Goal: Information Seeking & Learning: Check status

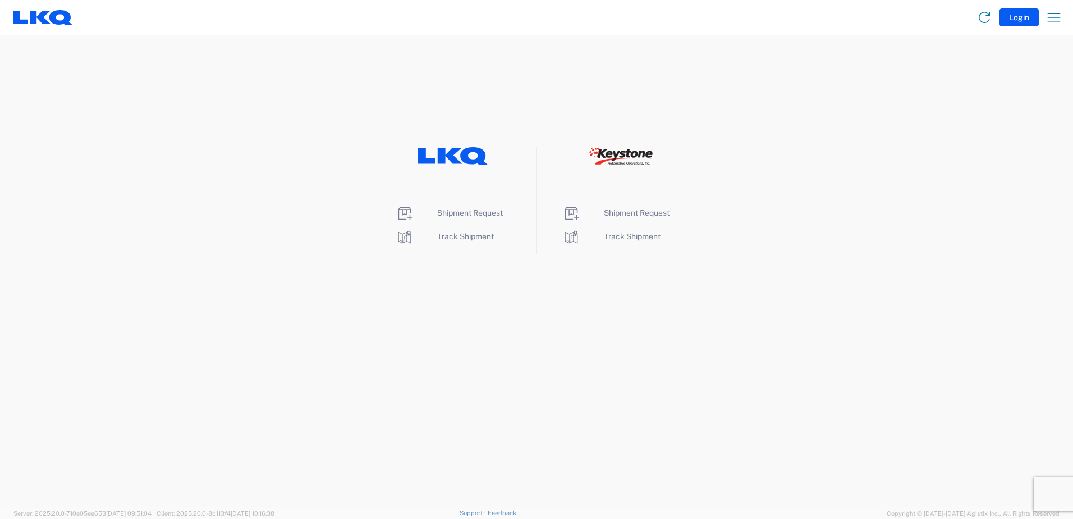
click at [813, 102] on agx-landing-component "Shipment Request Track Shipment Shipment Request Track Shipment" at bounding box center [536, 271] width 1073 height 472
click at [446, 237] on span "Track Shipment" at bounding box center [465, 236] width 57 height 9
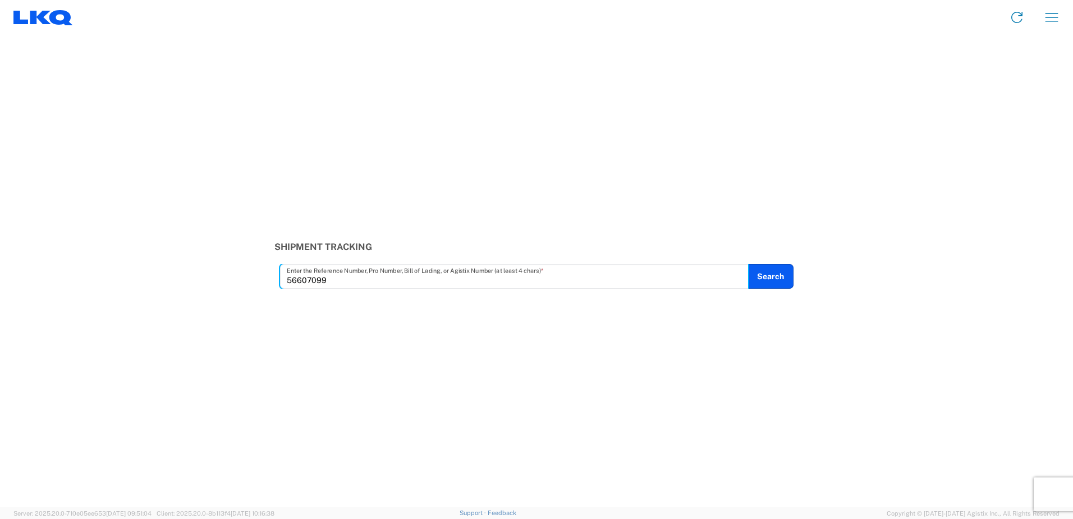
type input "56607099"
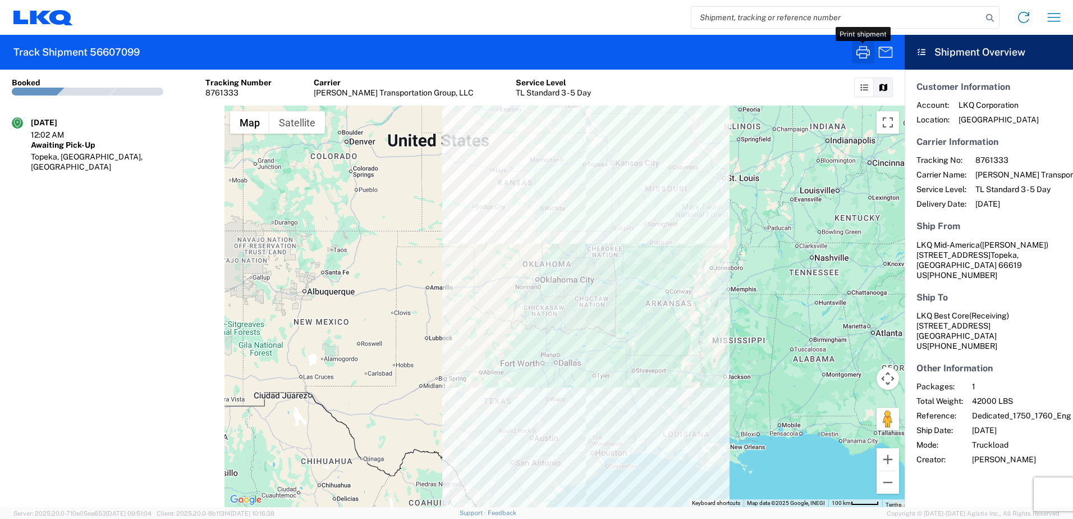
click at [858, 56] on icon "button" at bounding box center [863, 52] width 18 height 18
